Goal: Task Accomplishment & Management: Manage account settings

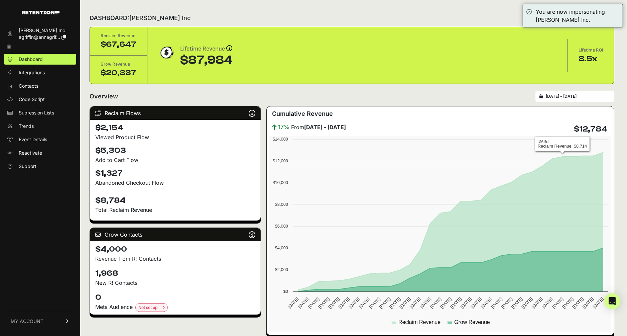
type input "[DATE]"
click at [587, 94] on input "[DATE] - [DATE]" at bounding box center [578, 96] width 64 height 5
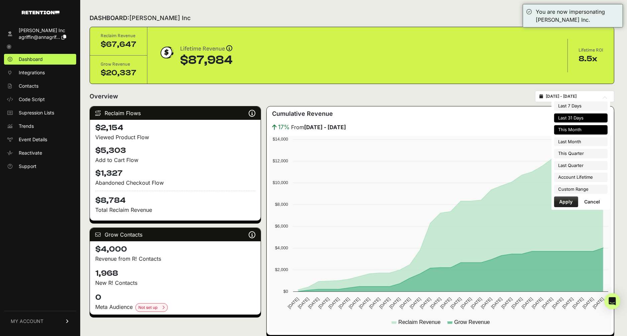
type input "[DATE]"
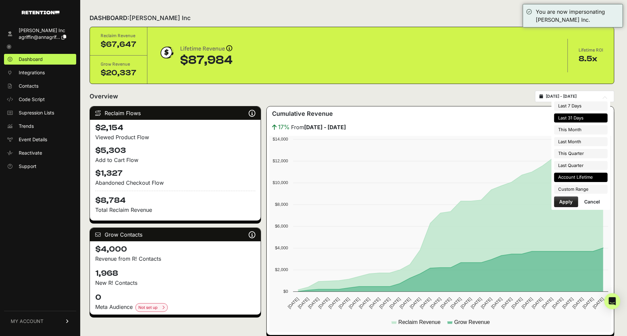
type input "[DATE]"
click at [580, 187] on li "Custom Range" at bounding box center [580, 189] width 53 height 9
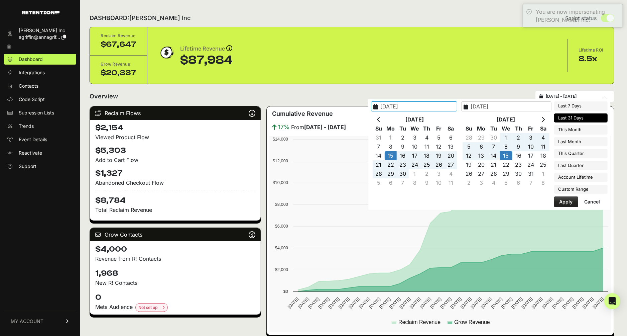
type input "[DATE]"
click at [587, 199] on button "Cancel" at bounding box center [592, 201] width 26 height 11
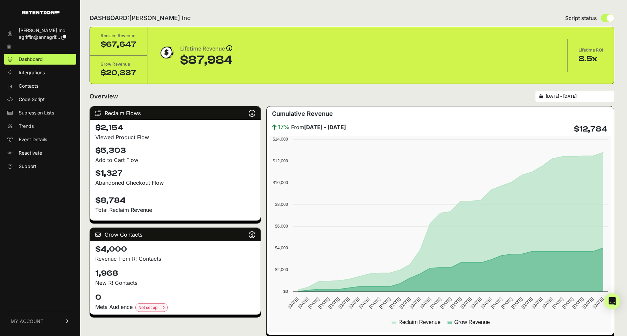
click at [41, 319] on span "MY ACCOUNT" at bounding box center [27, 321] width 33 height 7
click at [54, 211] on div "[PERSON_NAME] Inc agriffin@annagrif... Dashboard Integrations Contacts Code Scr…" at bounding box center [40, 178] width 80 height 314
